Goal: Find specific page/section: Find specific page/section

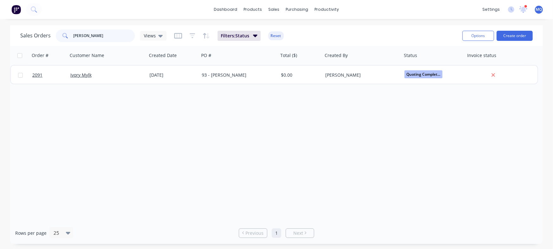
drag, startPoint x: 124, startPoint y: 35, endPoint x: 0, endPoint y: 18, distance: 125.3
click at [0, 18] on div "dashboard products sales purchasing productivity dashboard products Product Cat…" at bounding box center [276, 124] width 553 height 249
click at [151, 35] on span "Views" at bounding box center [150, 35] width 12 height 7
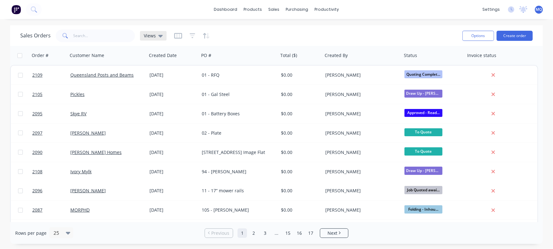
click at [143, 34] on div "Views" at bounding box center [153, 36] width 27 height 10
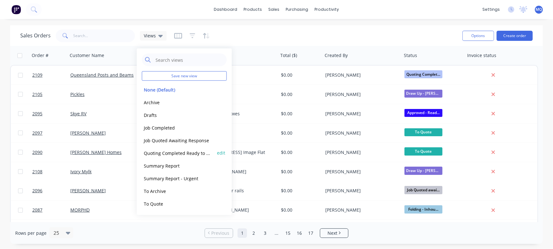
click at [162, 150] on button "Quoting Completed Ready to Send" at bounding box center [178, 152] width 72 height 7
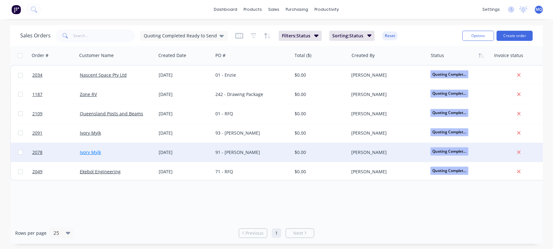
click at [85, 152] on link "Ivory Mylk" at bounding box center [90, 152] width 21 height 6
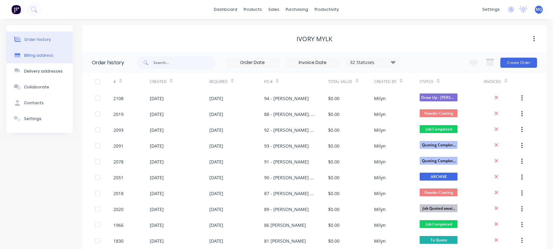
click at [42, 56] on div "Billing address" at bounding box center [38, 56] width 29 height 6
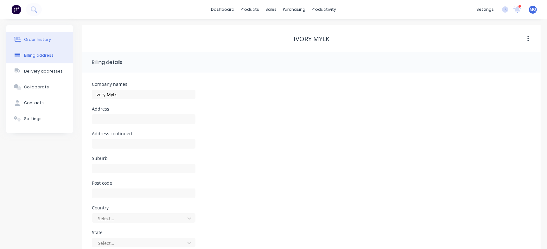
click at [42, 40] on div "Order history" at bounding box center [37, 40] width 27 height 6
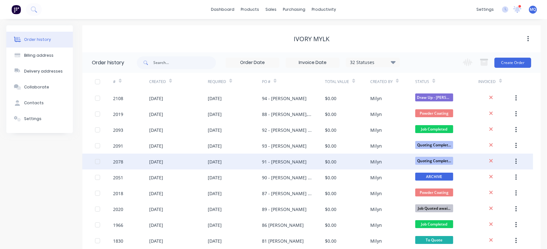
click at [271, 162] on div "91 - [PERSON_NAME]" at bounding box center [284, 161] width 45 height 7
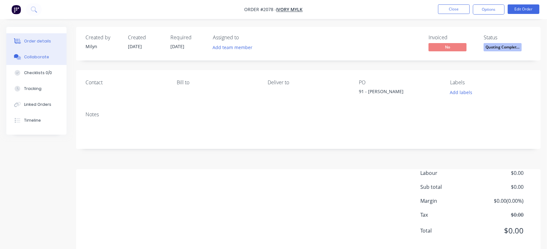
click at [45, 61] on button "Collaborate" at bounding box center [36, 57] width 60 height 16
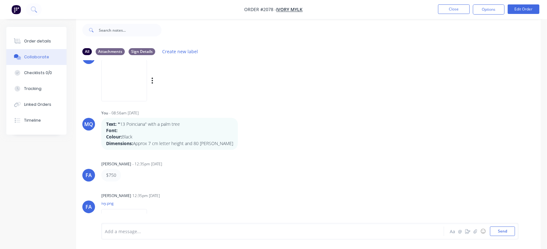
scroll to position [100, 0]
